Goal: Information Seeking & Learning: Learn about a topic

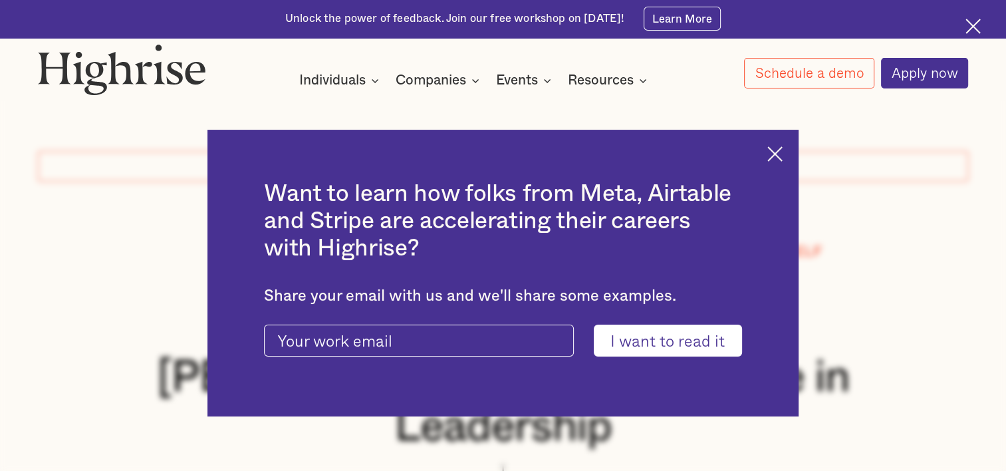
click at [777, 157] on img at bounding box center [774, 153] width 15 height 15
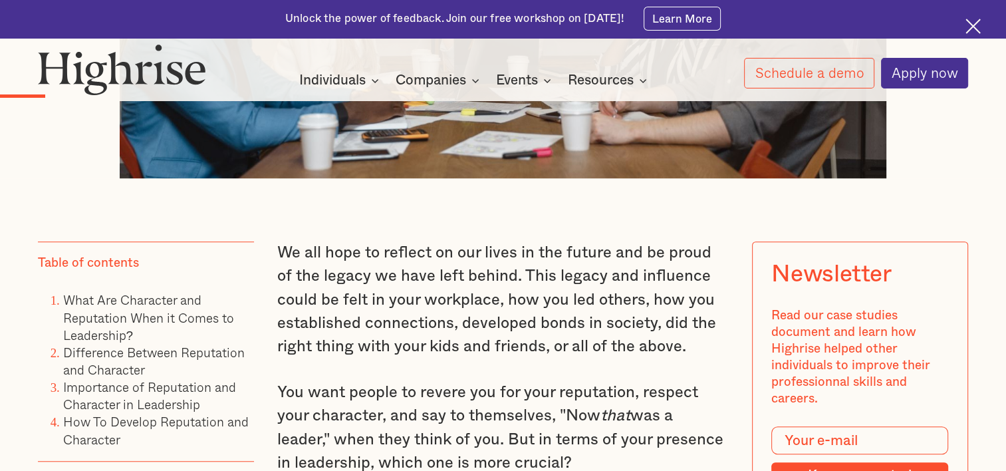
scroll to position [931, 0]
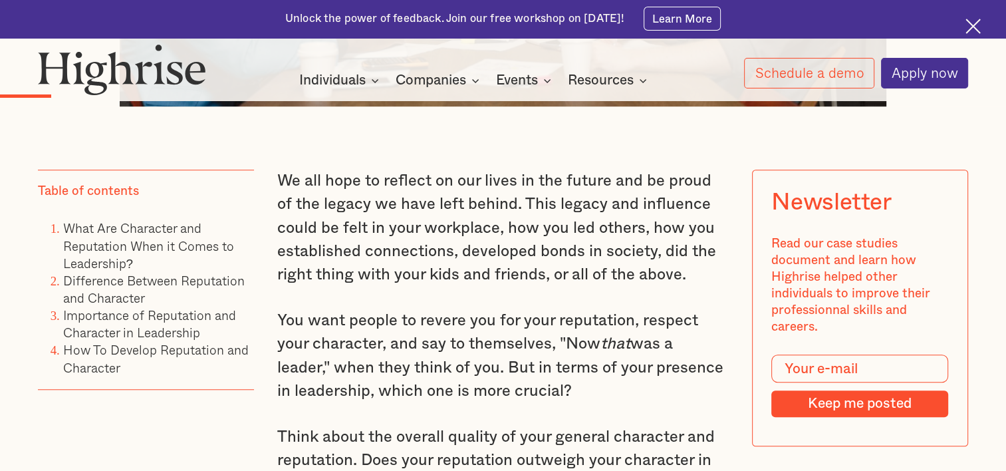
click at [960, 29] on div "Unlock the power of feedback. Join our free workshop on [DATE]! Learn More" at bounding box center [503, 19] width 1006 height 38
click at [974, 29] on img at bounding box center [973, 26] width 15 height 15
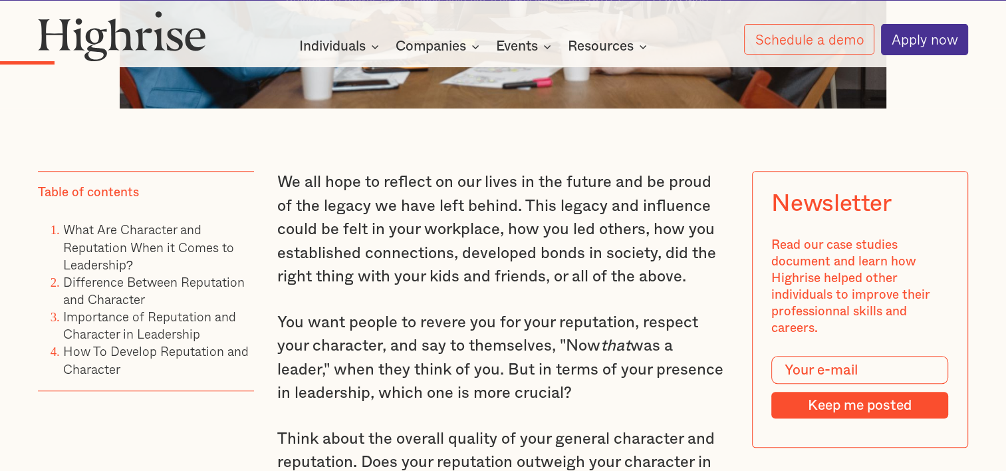
scroll to position [893, 0]
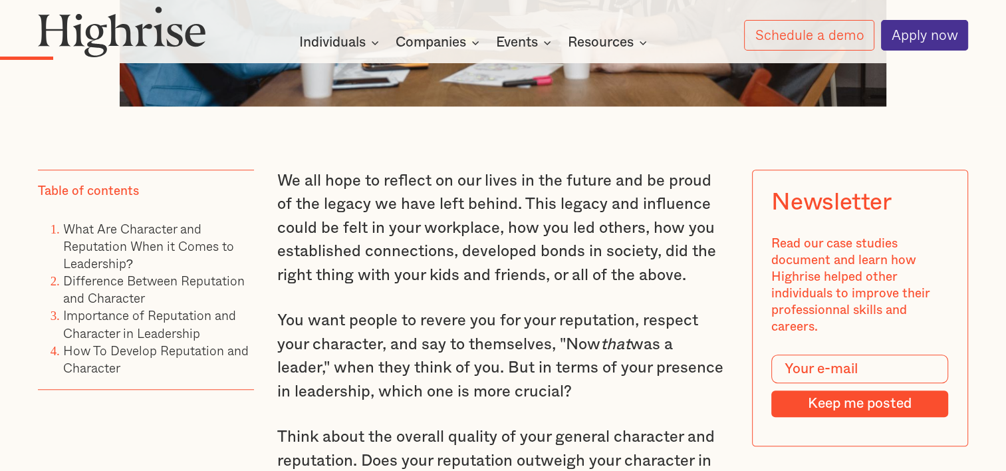
click at [606, 309] on p "You want people to revere you for your reputation, respect your character, and …" at bounding box center [503, 356] width 452 height 94
click at [374, 245] on p "We all hope to reflect on our lives in the future and be proud of the legacy we…" at bounding box center [503, 229] width 452 height 118
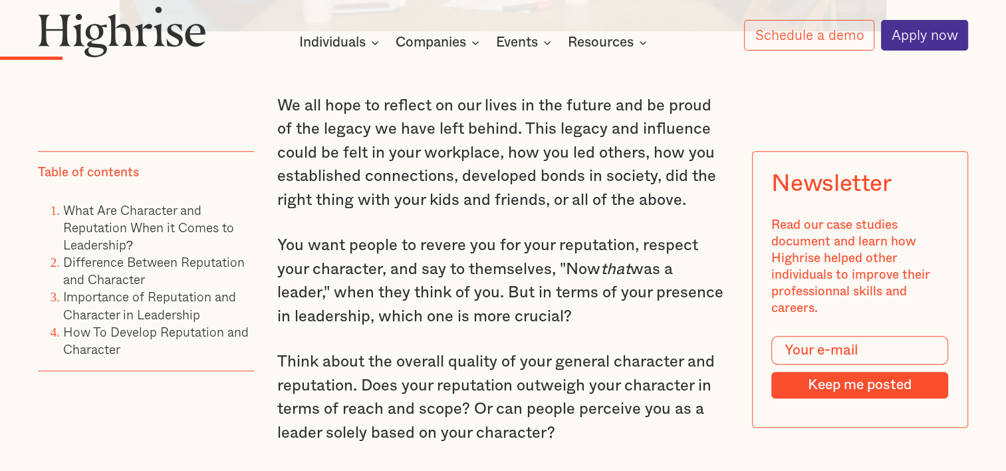
scroll to position [969, 0]
click at [350, 277] on p "You want people to revere you for your reputation, respect your character, and …" at bounding box center [503, 280] width 452 height 94
drag, startPoint x: 350, startPoint y: 277, endPoint x: 362, endPoint y: 326, distance: 51.3
click at [362, 350] on p "Think about the overall quality of your general character and reputation. Does …" at bounding box center [503, 397] width 452 height 94
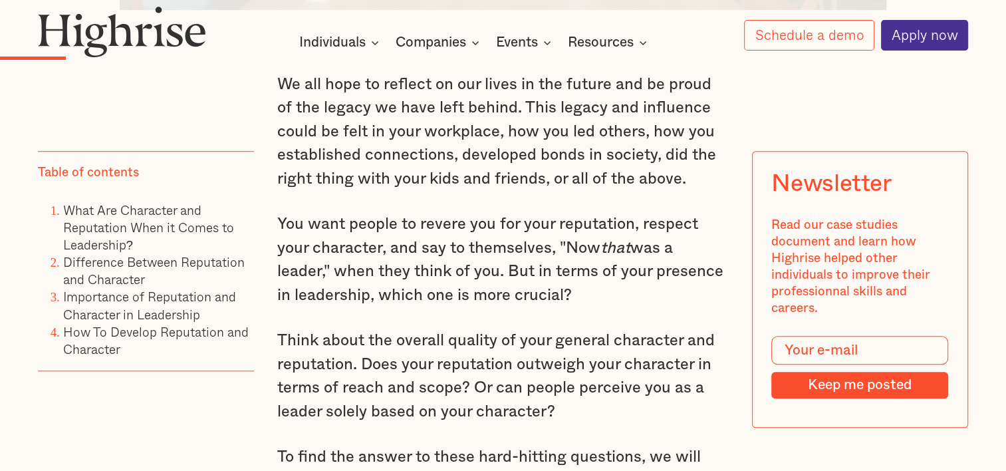
scroll to position [994, 0]
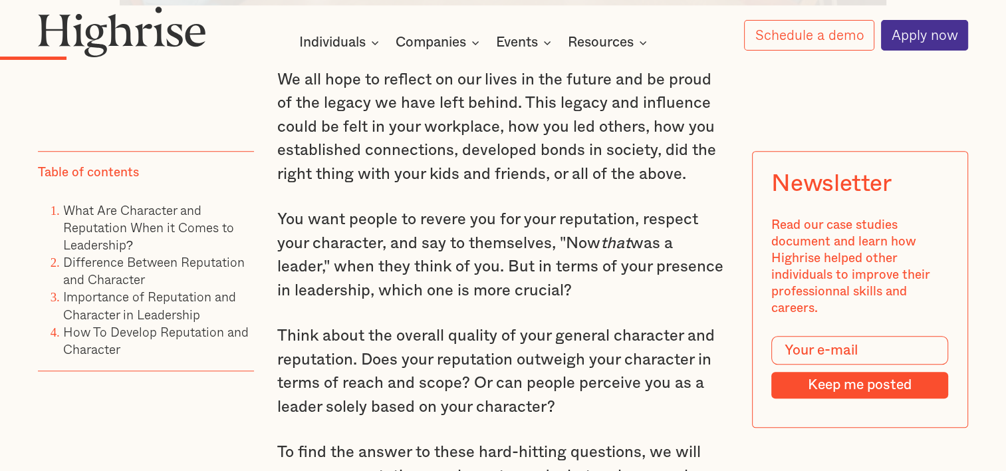
click at [418, 208] on p "You want people to revere you for your reputation, respect your character, and …" at bounding box center [503, 255] width 452 height 94
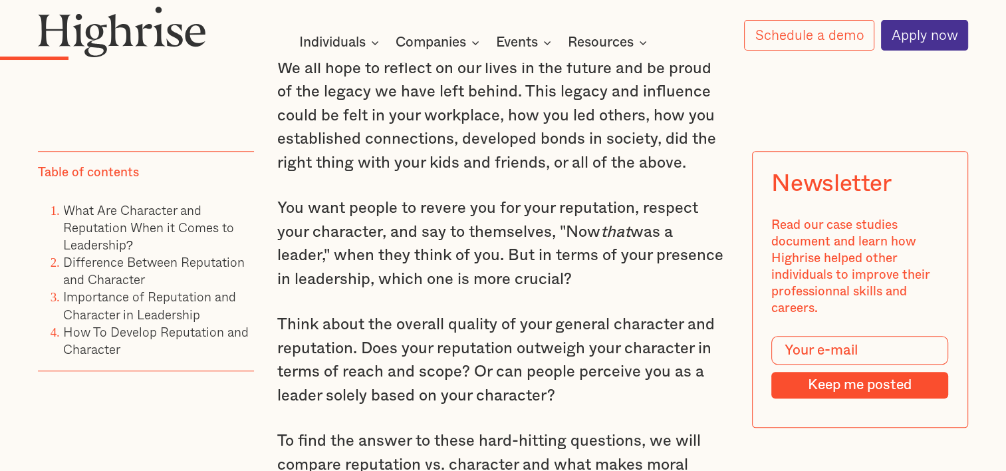
scroll to position [1008, 0]
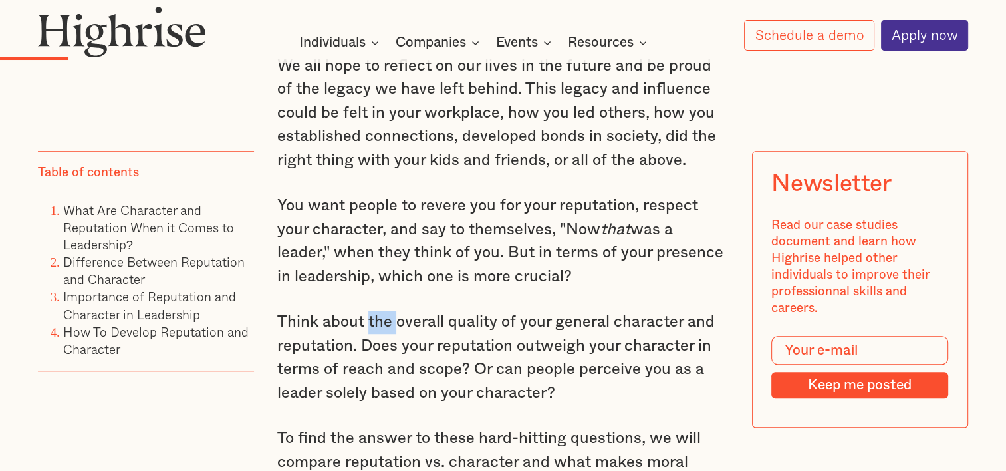
click at [378, 311] on p "Think about the overall quality of your general character and reputation. Does …" at bounding box center [503, 358] width 452 height 94
drag, startPoint x: 378, startPoint y: 275, endPoint x: 380, endPoint y: 300, distance: 25.3
click at [380, 311] on p "Think about the overall quality of your general character and reputation. Does …" at bounding box center [503, 358] width 452 height 94
click at [402, 338] on p "Think about the overall quality of your general character and reputation. Does …" at bounding box center [503, 358] width 452 height 94
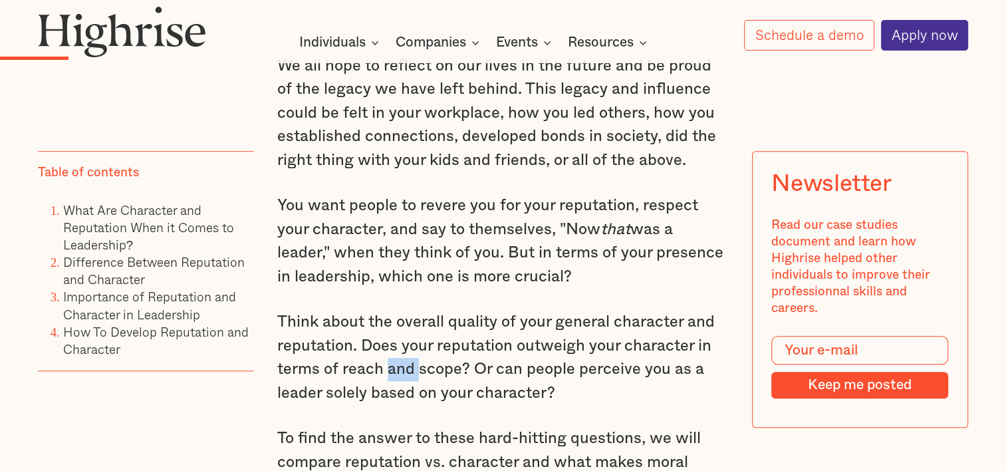
click at [402, 338] on p "Think about the overall quality of your general character and reputation. Does …" at bounding box center [503, 358] width 452 height 94
drag, startPoint x: 402, startPoint y: 338, endPoint x: 344, endPoint y: 259, distance: 97.6
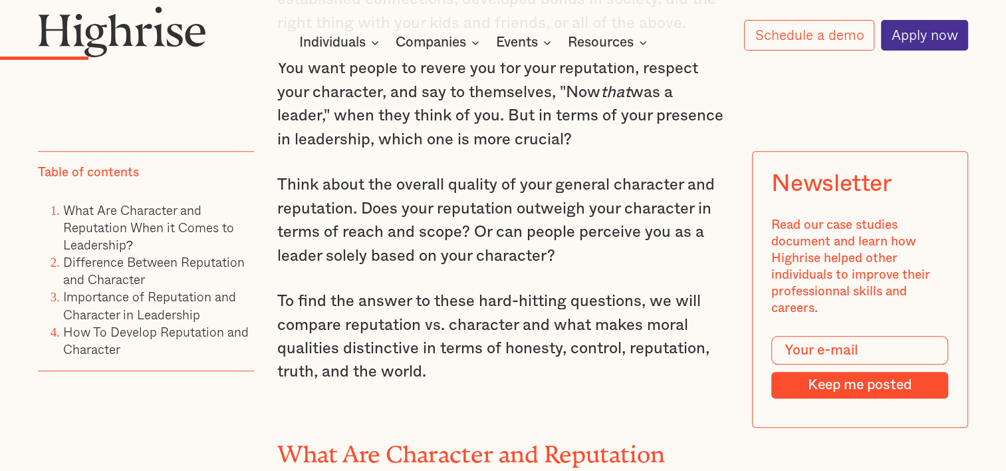
scroll to position [1149, 0]
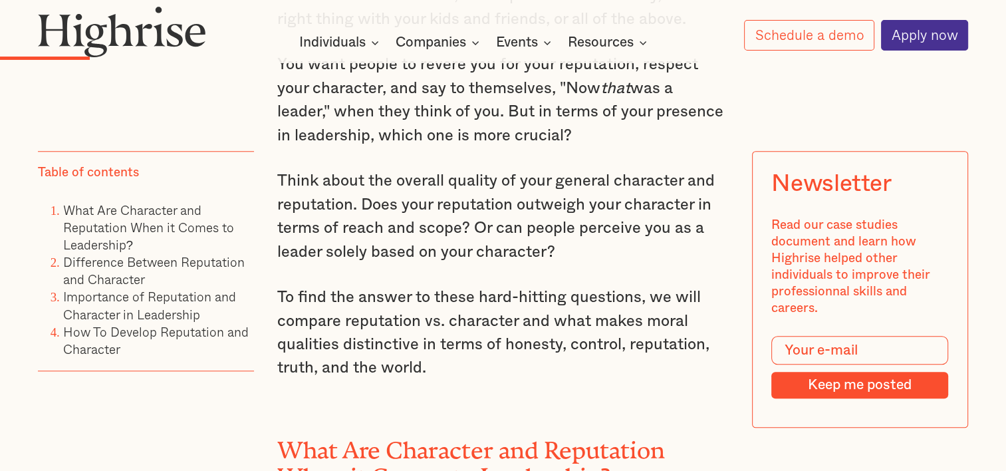
click at [362, 221] on p "Think about the overall quality of your general character and reputation. Does …" at bounding box center [503, 217] width 452 height 94
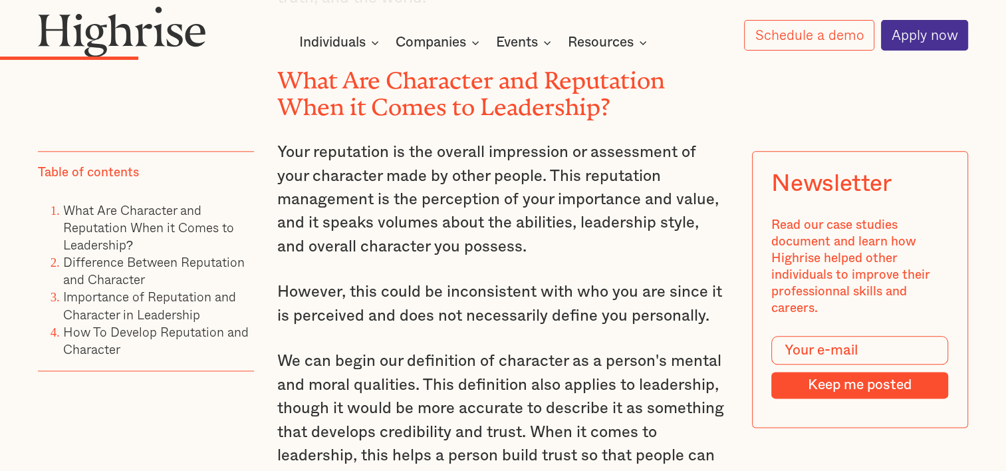
scroll to position [1563, 0]
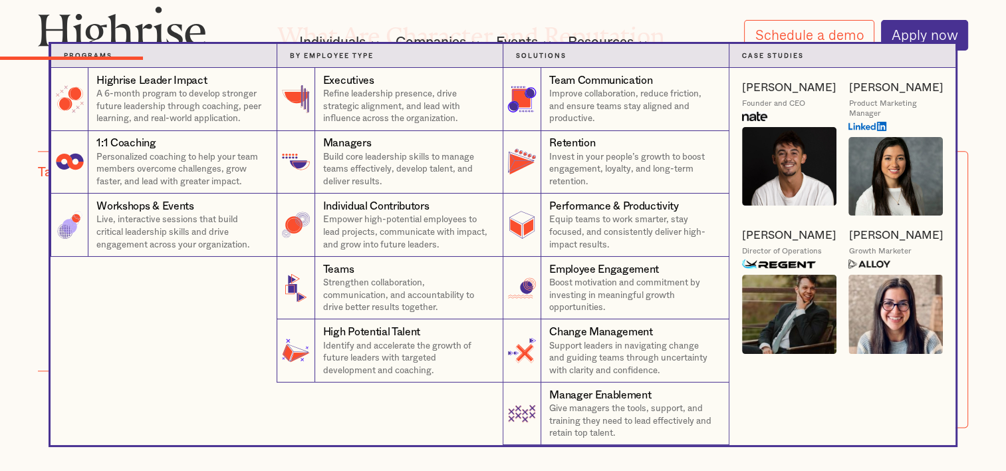
click at [995, 126] on nav "Programs 4 Highrise Leader Impact Program A 6-month program to develop stronger…" at bounding box center [503, 244] width 1006 height 401
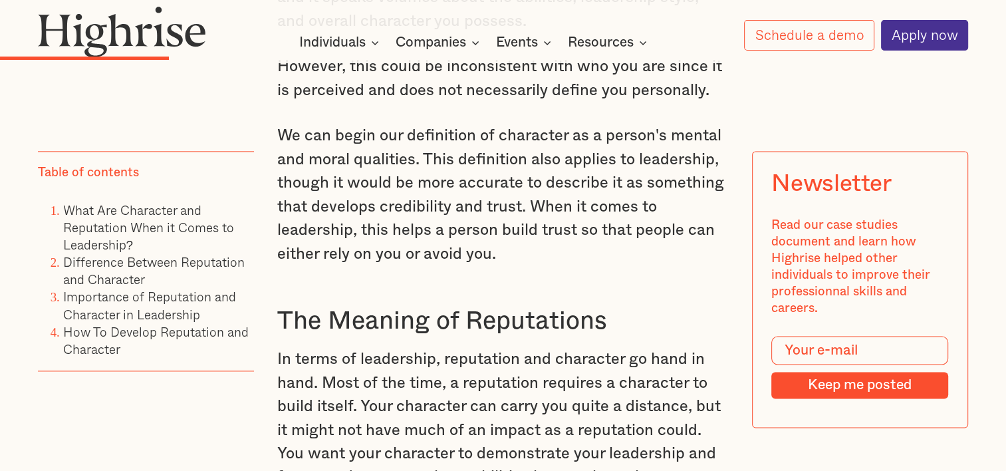
scroll to position [1746, 0]
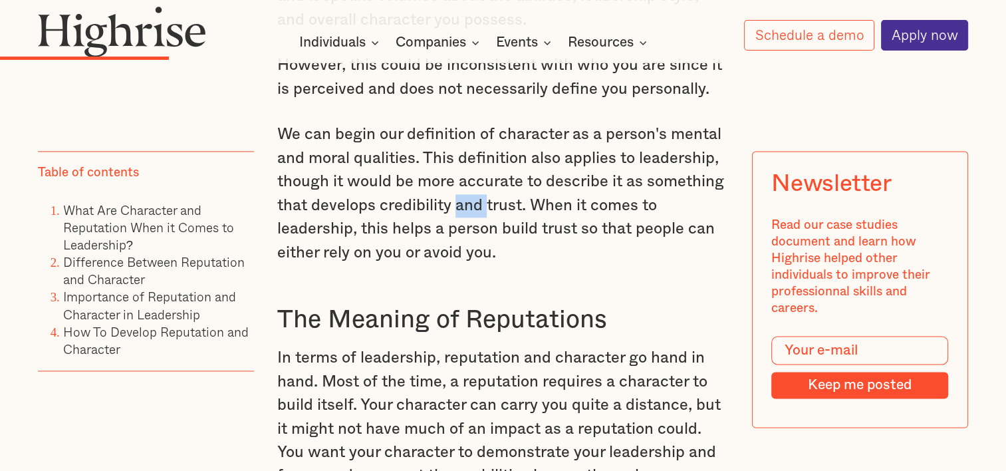
click at [465, 184] on p "We can begin our definition of character as a person's mental and moral qualiti…" at bounding box center [503, 194] width 452 height 142
drag, startPoint x: 465, startPoint y: 184, endPoint x: 461, endPoint y: 218, distance: 34.1
click at [461, 218] on p "We can begin our definition of character as a person's mental and moral qualiti…" at bounding box center [503, 194] width 452 height 142
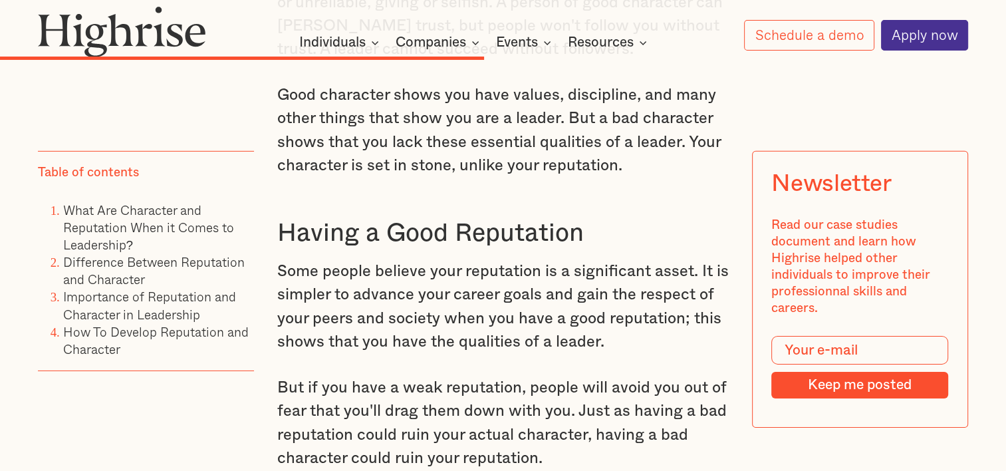
scroll to position [4110, 0]
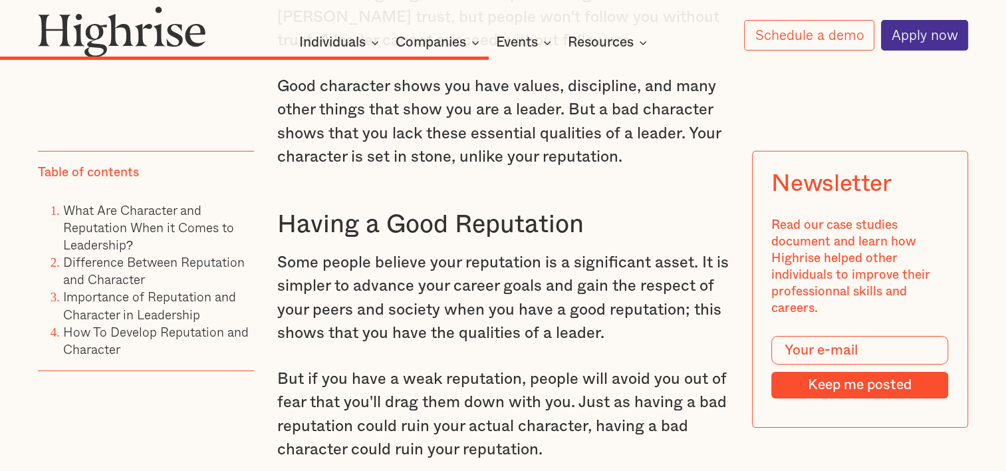
click at [269, 110] on div "We all hope to reflect on our lives in the future and be proud of the legacy we…" at bounding box center [503, 108] width 931 height 6312
drag, startPoint x: 269, startPoint y: 110, endPoint x: 303, endPoint y: 180, distance: 77.3
click at [303, 180] on div "Importance of Reputation and Character in Leadership Reputation and character a…" at bounding box center [503, 136] width 452 height 976
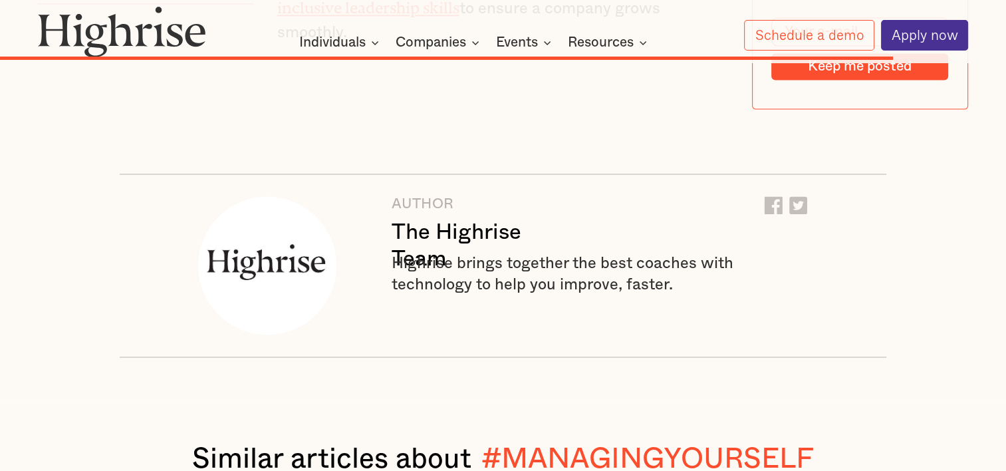
scroll to position [7315, 0]
